Goal: Information Seeking & Learning: Find specific fact

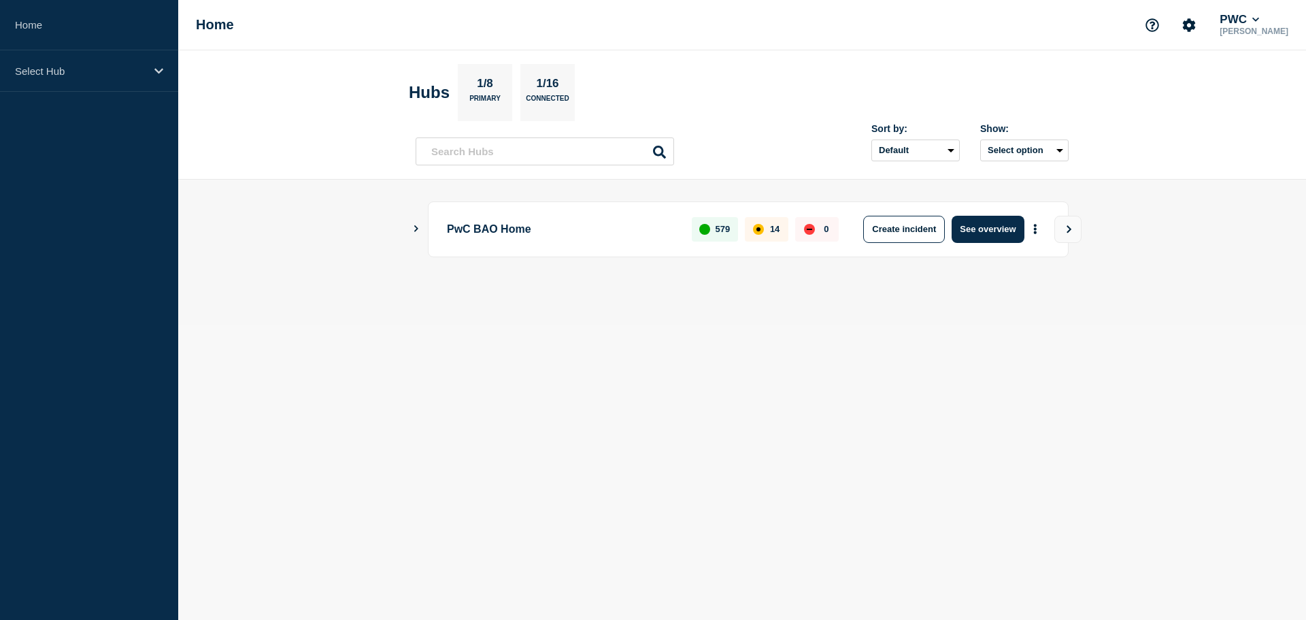
click at [416, 228] on icon "Show Connected Hubs" at bounding box center [415, 228] width 9 height 7
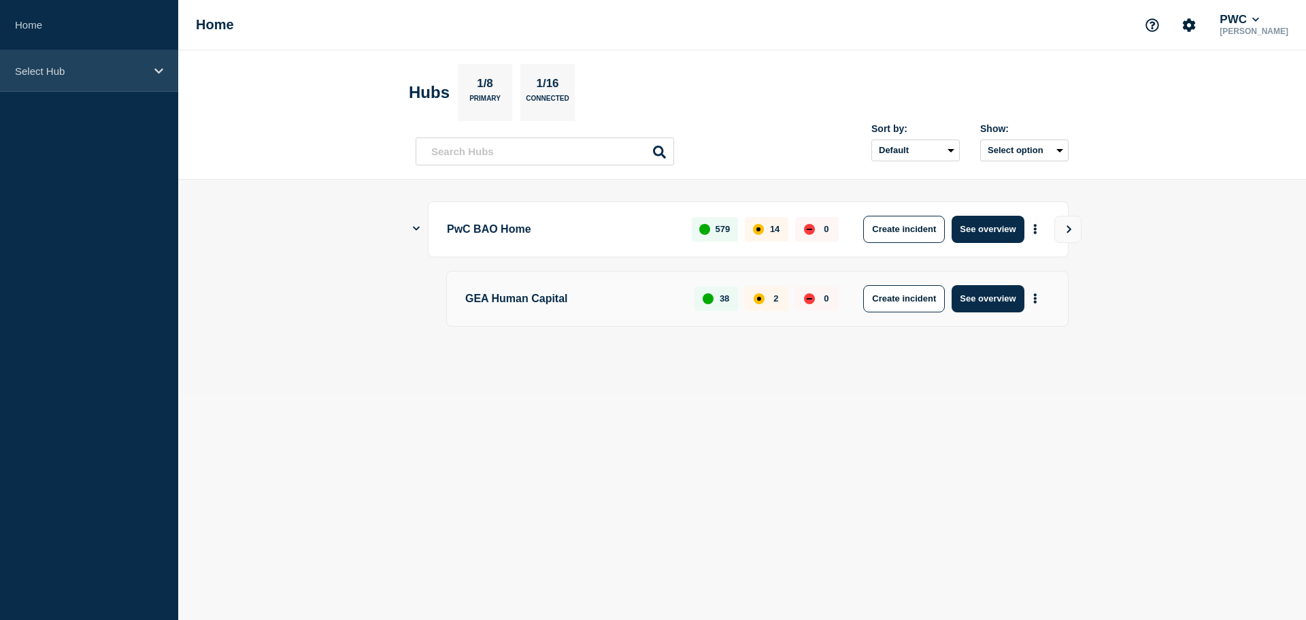
click at [47, 58] on div "Select Hub" at bounding box center [89, 70] width 178 height 41
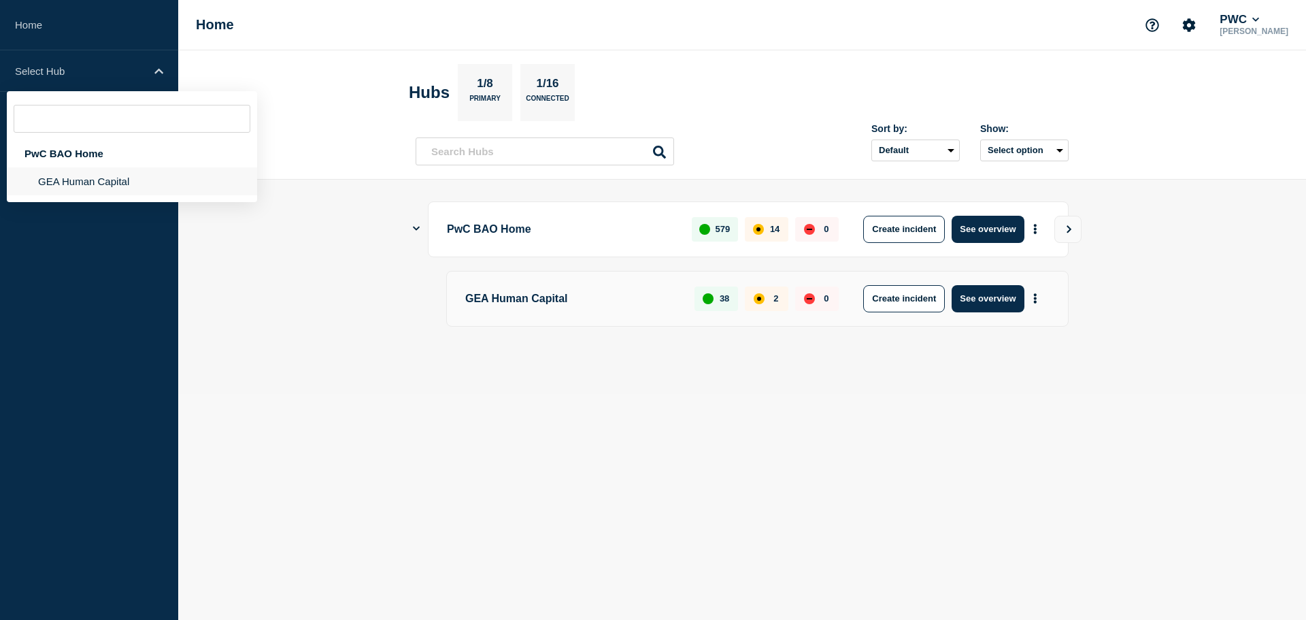
click at [61, 177] on li "GEA Human Capital" at bounding box center [132, 181] width 250 height 28
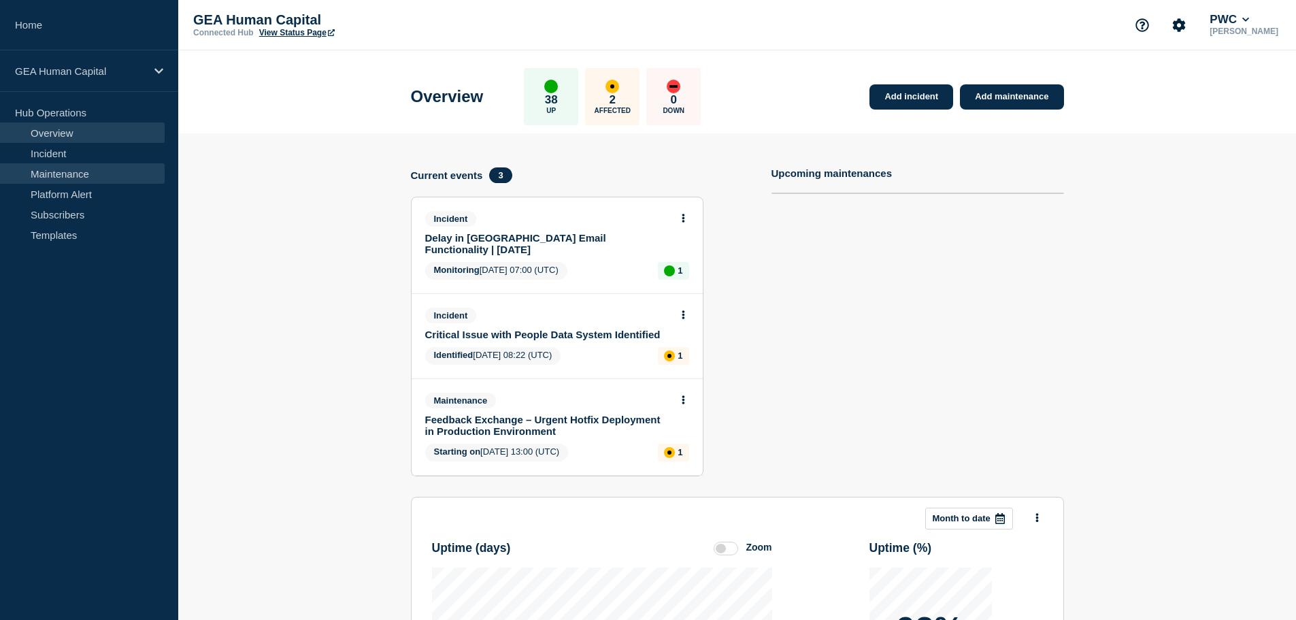
click at [92, 166] on link "Maintenance" at bounding box center [82, 173] width 165 height 20
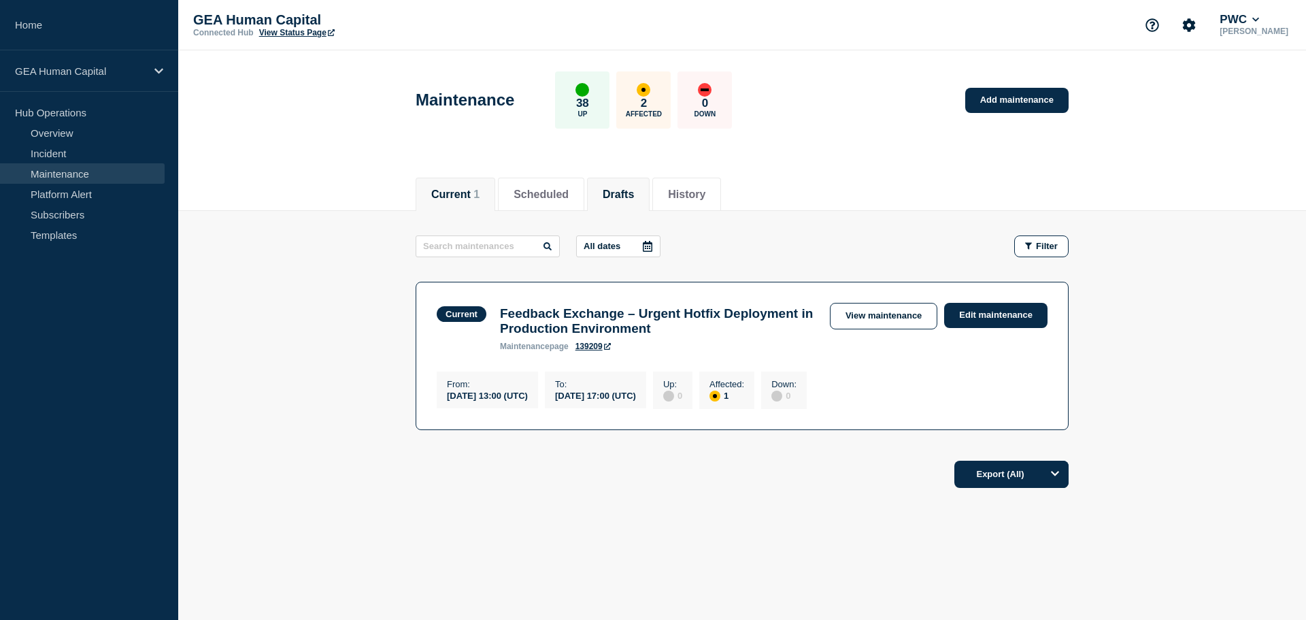
click at [634, 195] on button "Drafts" at bounding box center [618, 194] width 31 height 12
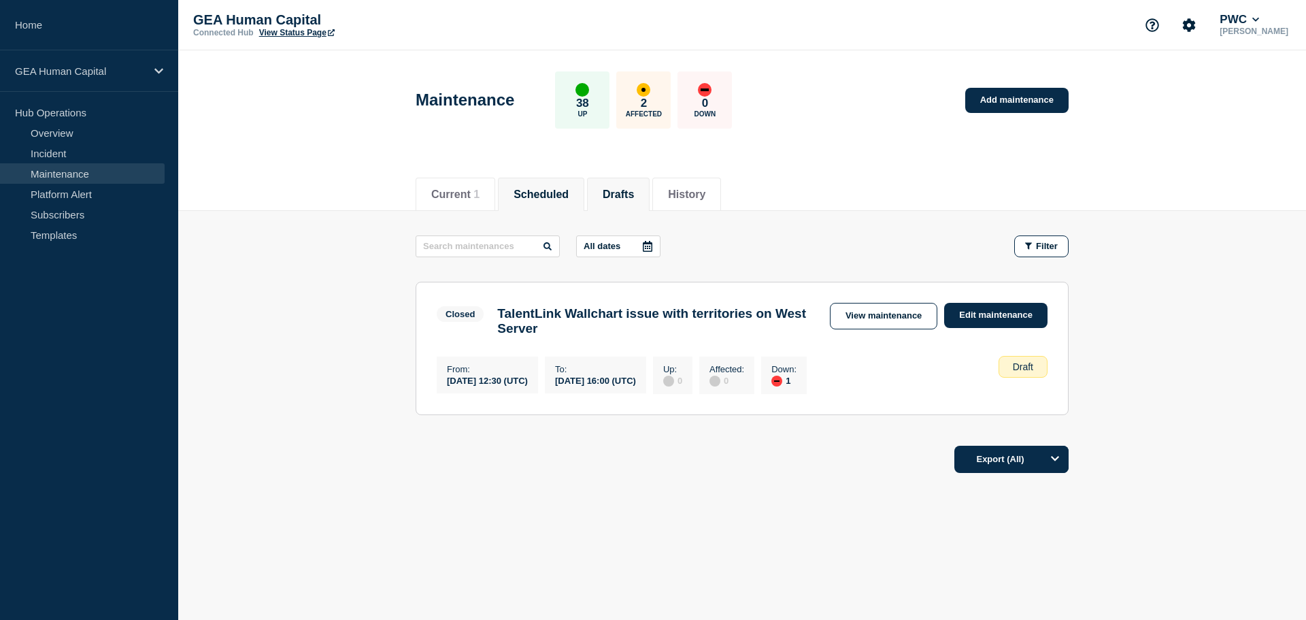
click at [566, 188] on button "Scheduled" at bounding box center [540, 194] width 55 height 12
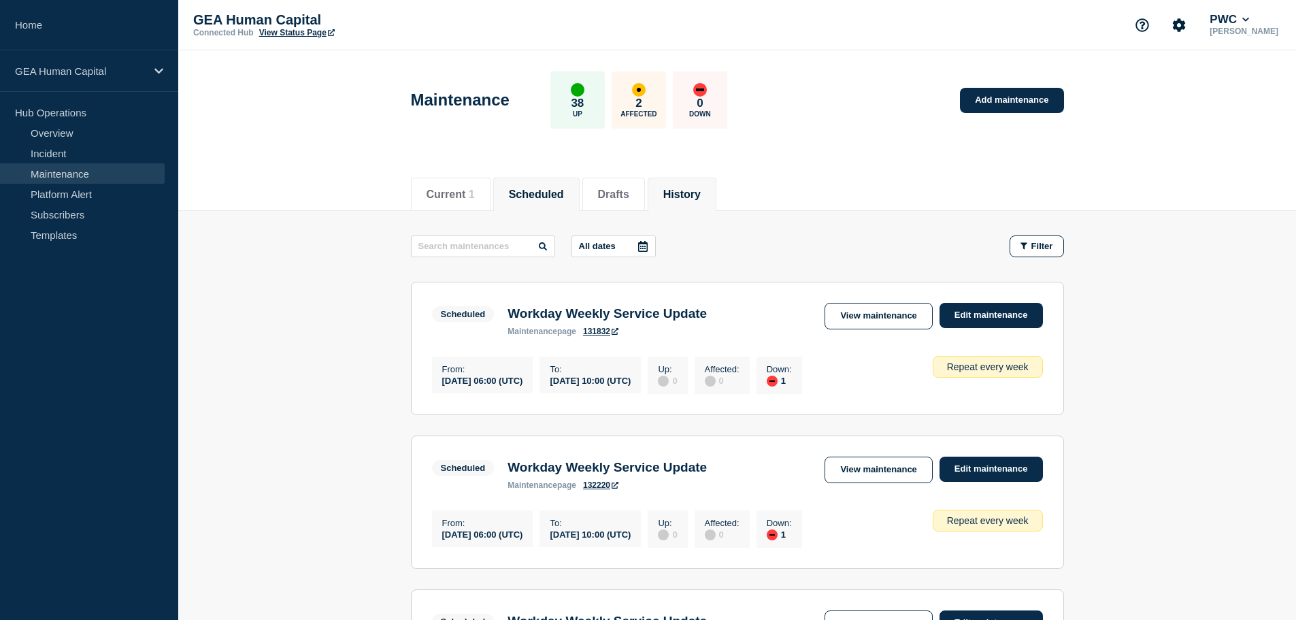
click at [701, 188] on button "History" at bounding box center [681, 194] width 37 height 12
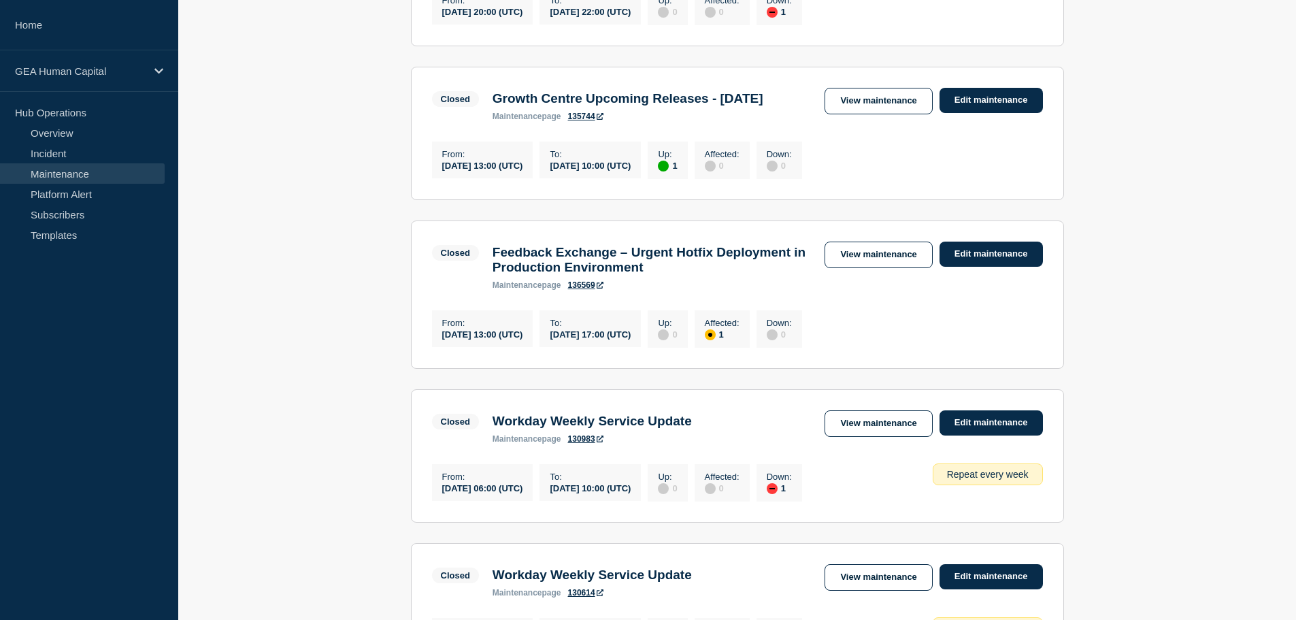
scroll to position [680, 0]
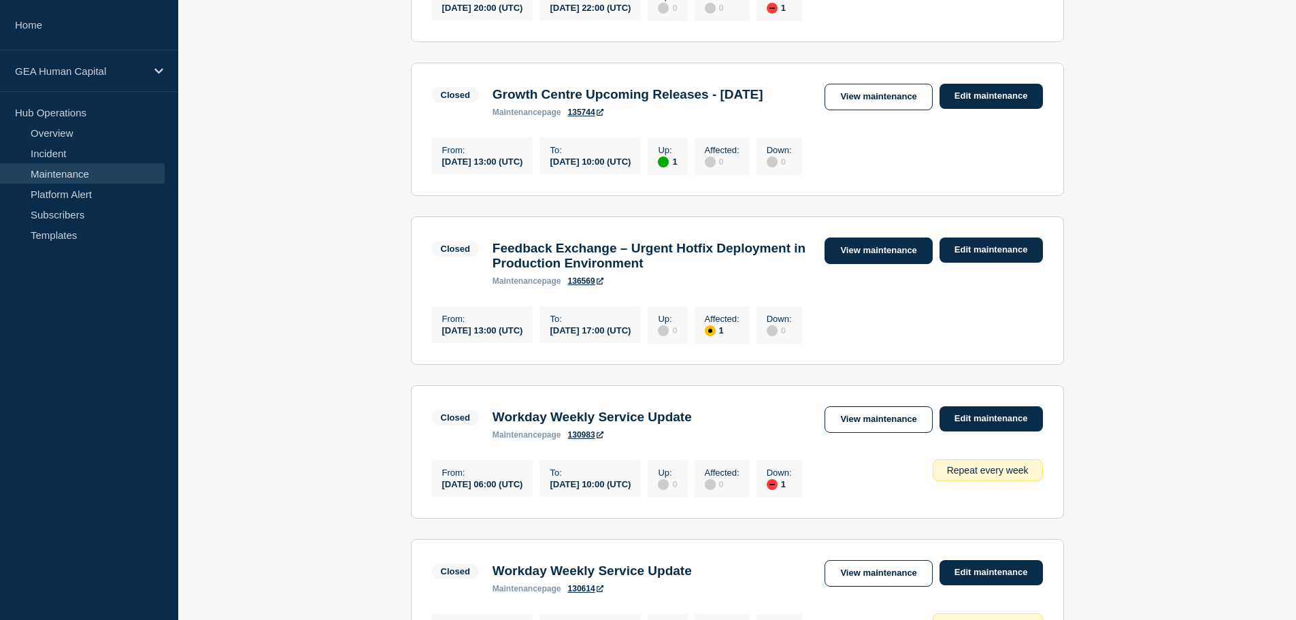
click at [897, 264] on link "View maintenance" at bounding box center [877, 250] width 107 height 27
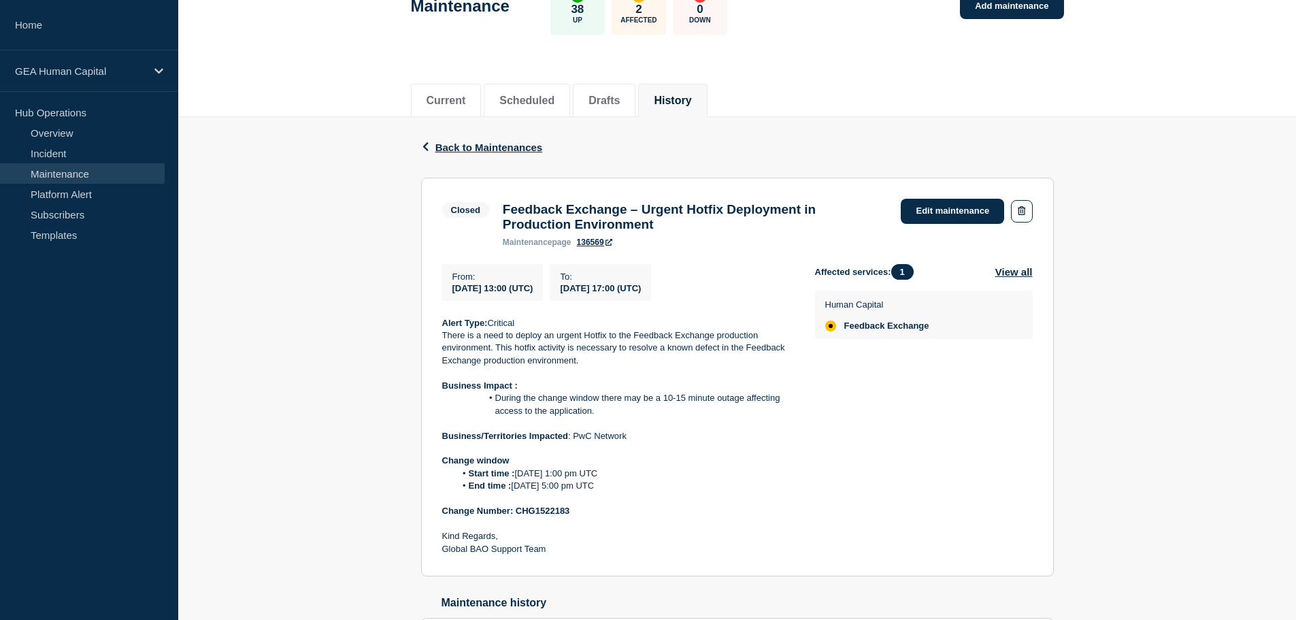
scroll to position [198, 0]
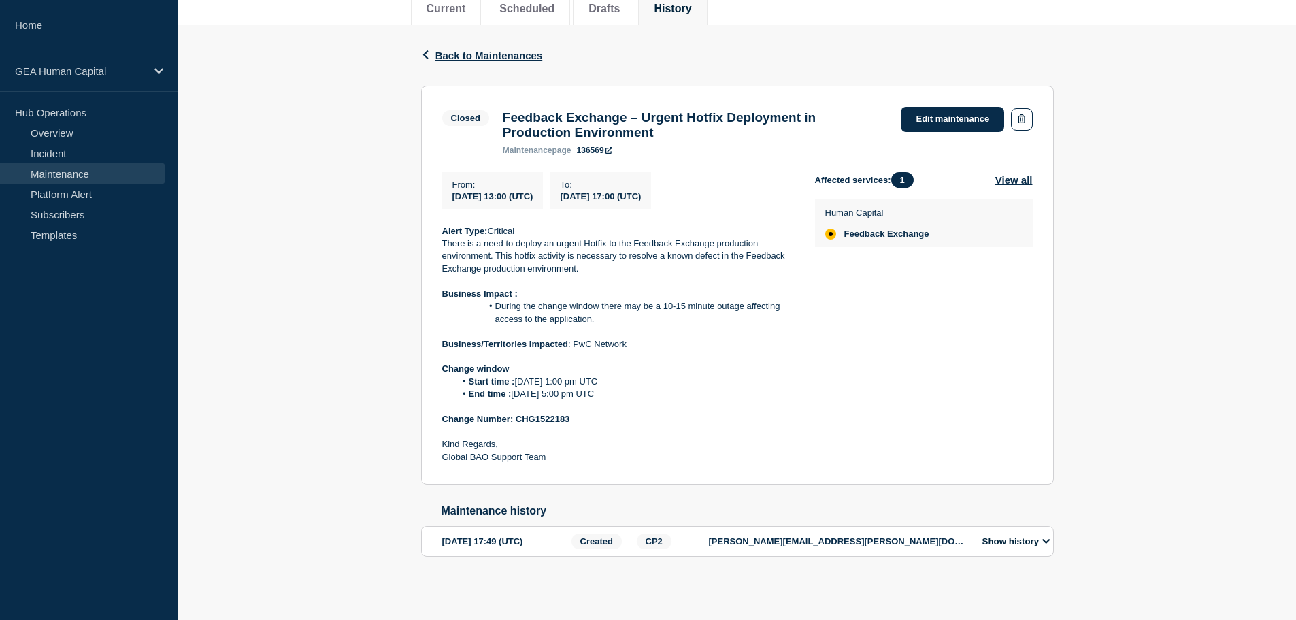
click at [539, 414] on strong "Change Number: CHG1522183" at bounding box center [506, 418] width 128 height 10
copy strong "CHG1522183"
